Goal: Task Accomplishment & Management: Manage account settings

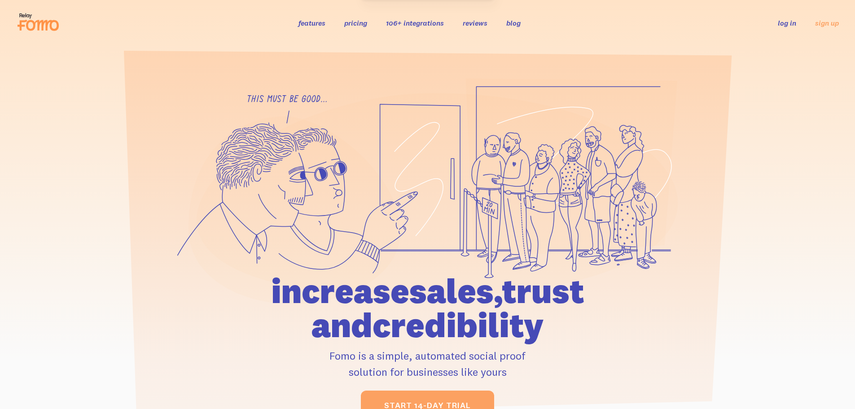
click at [785, 22] on link "log in" at bounding box center [787, 22] width 18 height 9
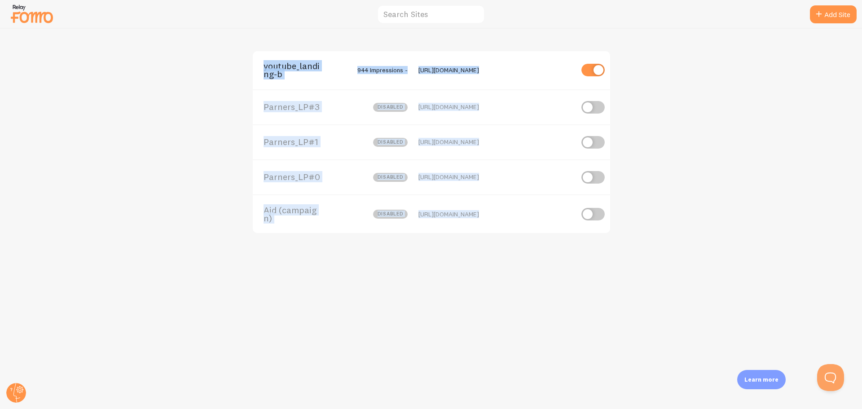
drag, startPoint x: 169, startPoint y: 39, endPoint x: 709, endPoint y: 287, distance: 594.4
click at [709, 287] on div "youtube_landing-b 944 Impressions - https://www.ajd.co.kr/landing/internet/yout…" at bounding box center [430, 219] width 861 height 380
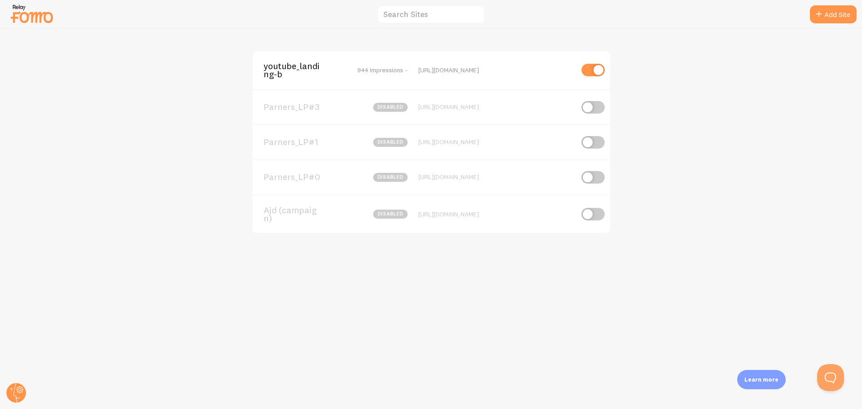
click at [709, 287] on div "youtube_landing-b 944 Impressions - https://www.ajd.co.kr/landing/internet/yout…" at bounding box center [430, 219] width 861 height 380
click at [292, 70] on span "youtube_landing-b" at bounding box center [299, 70] width 72 height 17
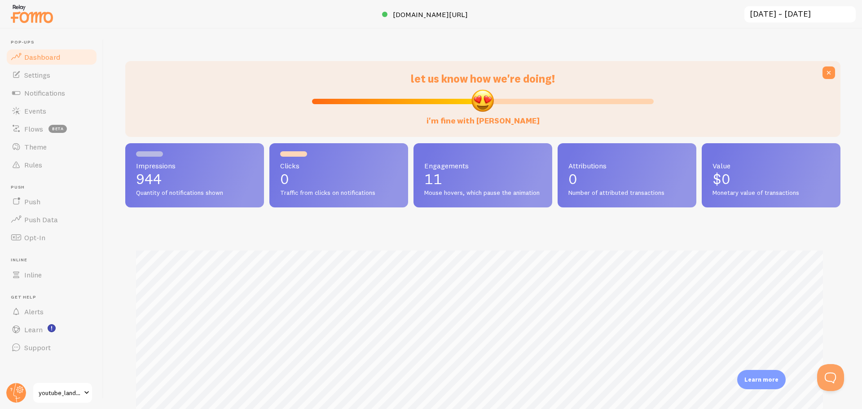
scroll to position [236, 708]
click at [59, 76] on link "Settings" at bounding box center [51, 75] width 92 height 18
